Goal: Transaction & Acquisition: Subscribe to service/newsletter

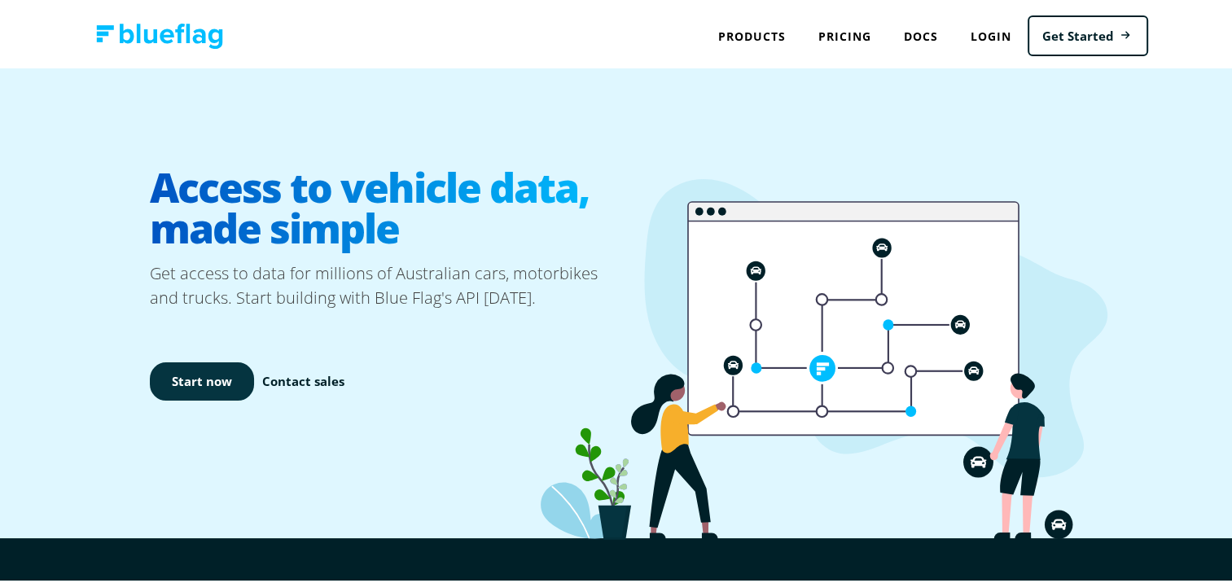
click at [198, 381] on link "Start now" at bounding box center [202, 378] width 104 height 38
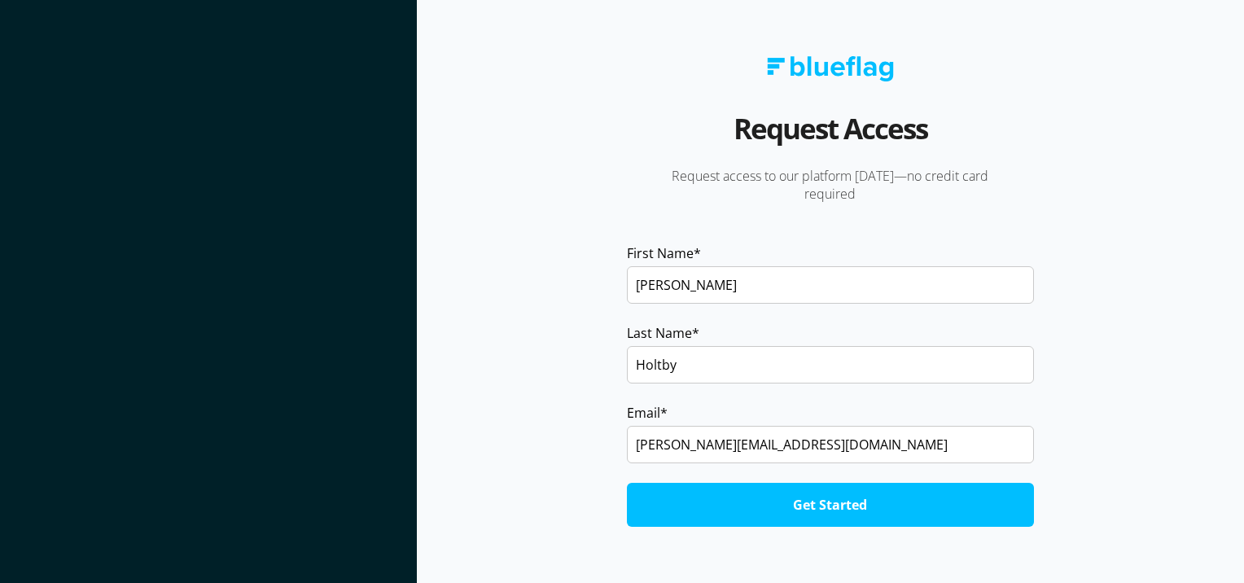
click at [818, 512] on input "Get Started" at bounding box center [830, 505] width 407 height 44
